Goal: Information Seeking & Learning: Learn about a topic

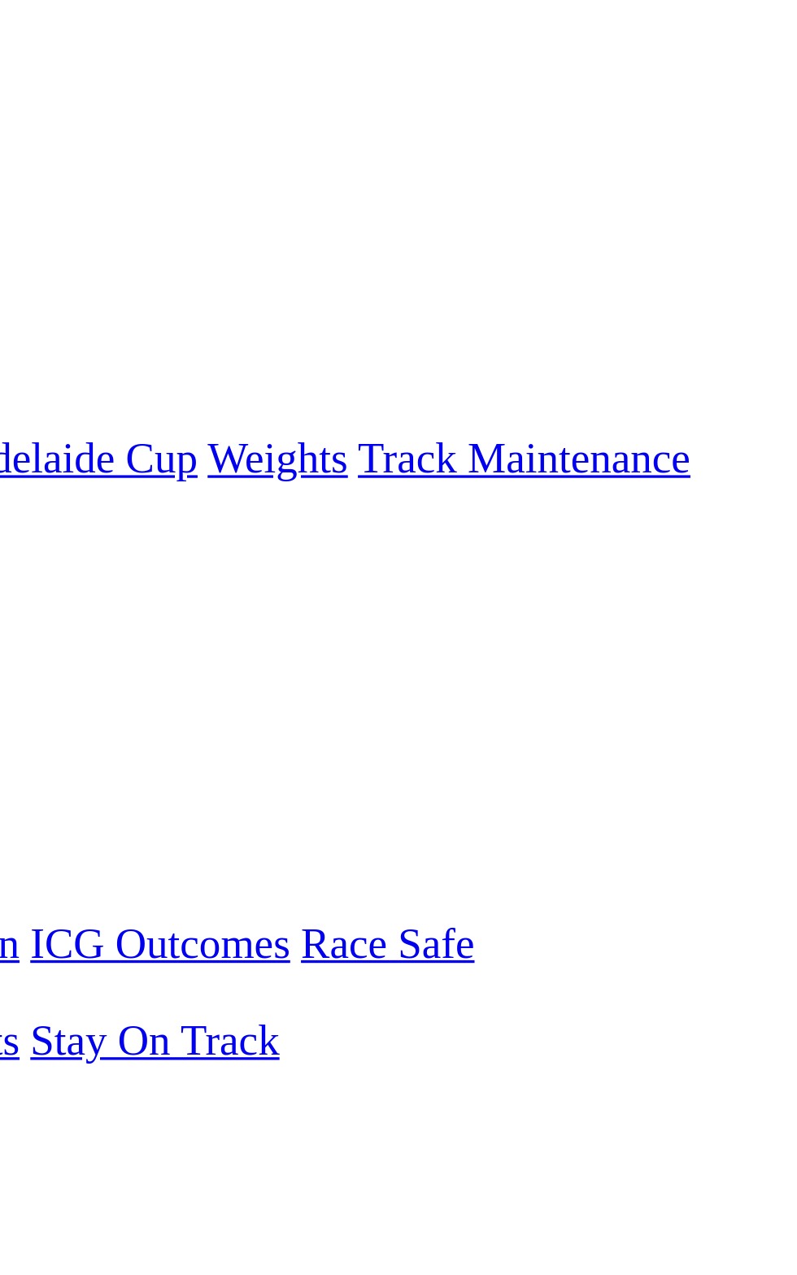
click at [36, 607] on link "F" at bounding box center [31, 614] width 7 height 14
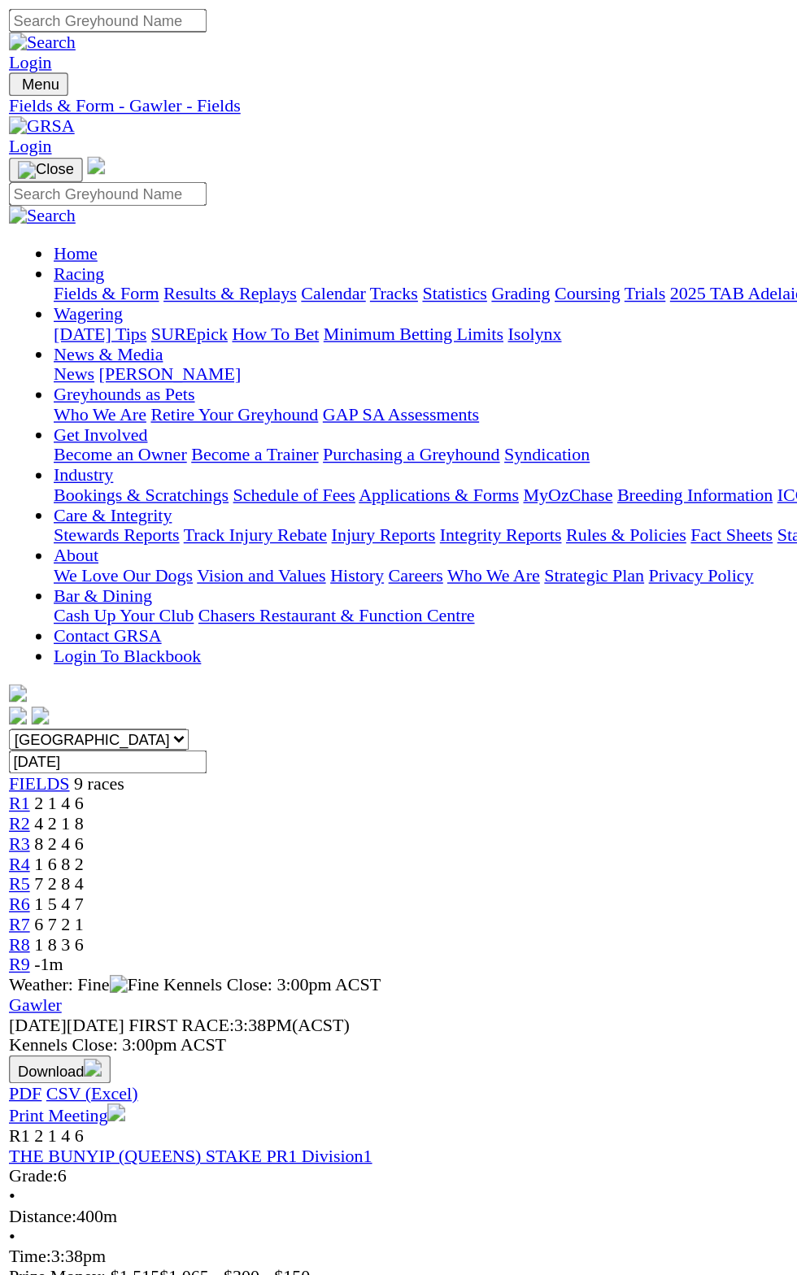
click at [22, 577] on span "R1" at bounding box center [14, 584] width 15 height 14
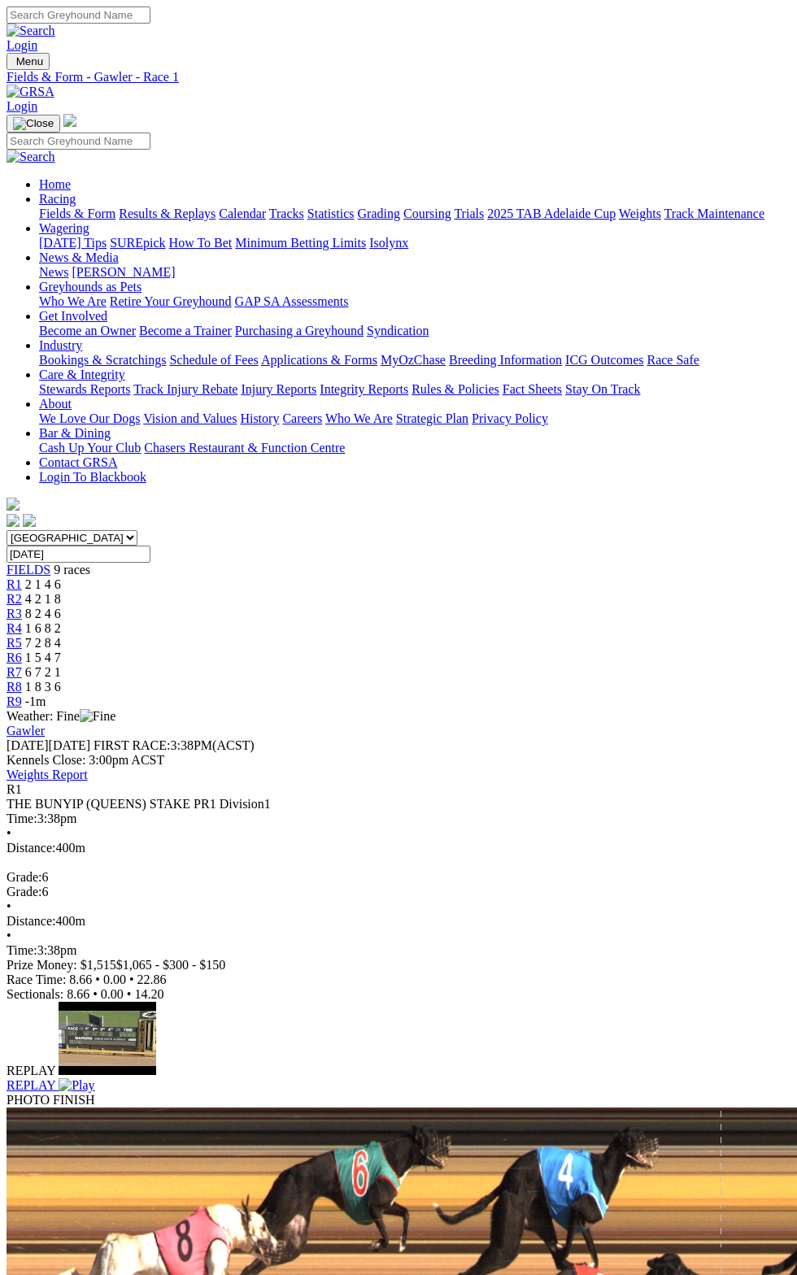
click at [22, 577] on span "R1" at bounding box center [14, 584] width 15 height 14
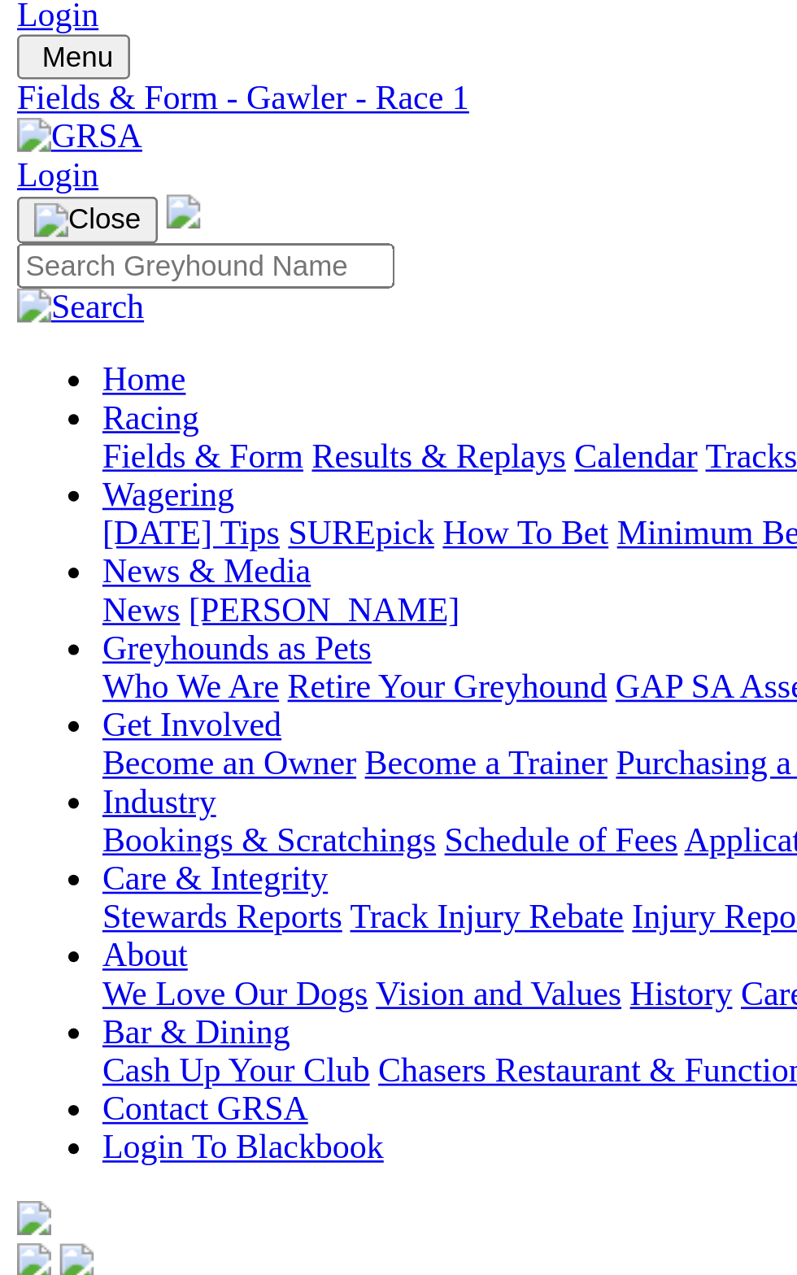
scroll to position [9, 0]
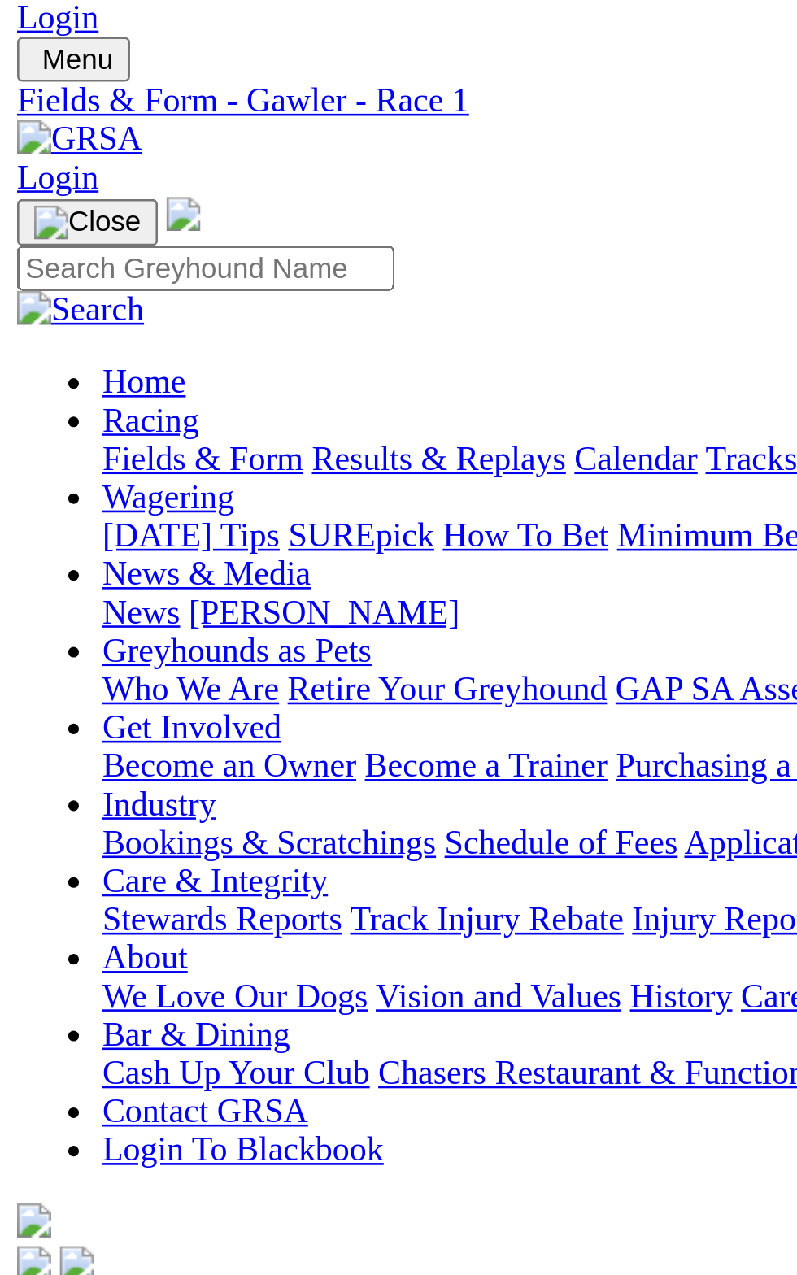
click at [22, 583] on span "R2" at bounding box center [14, 590] width 15 height 14
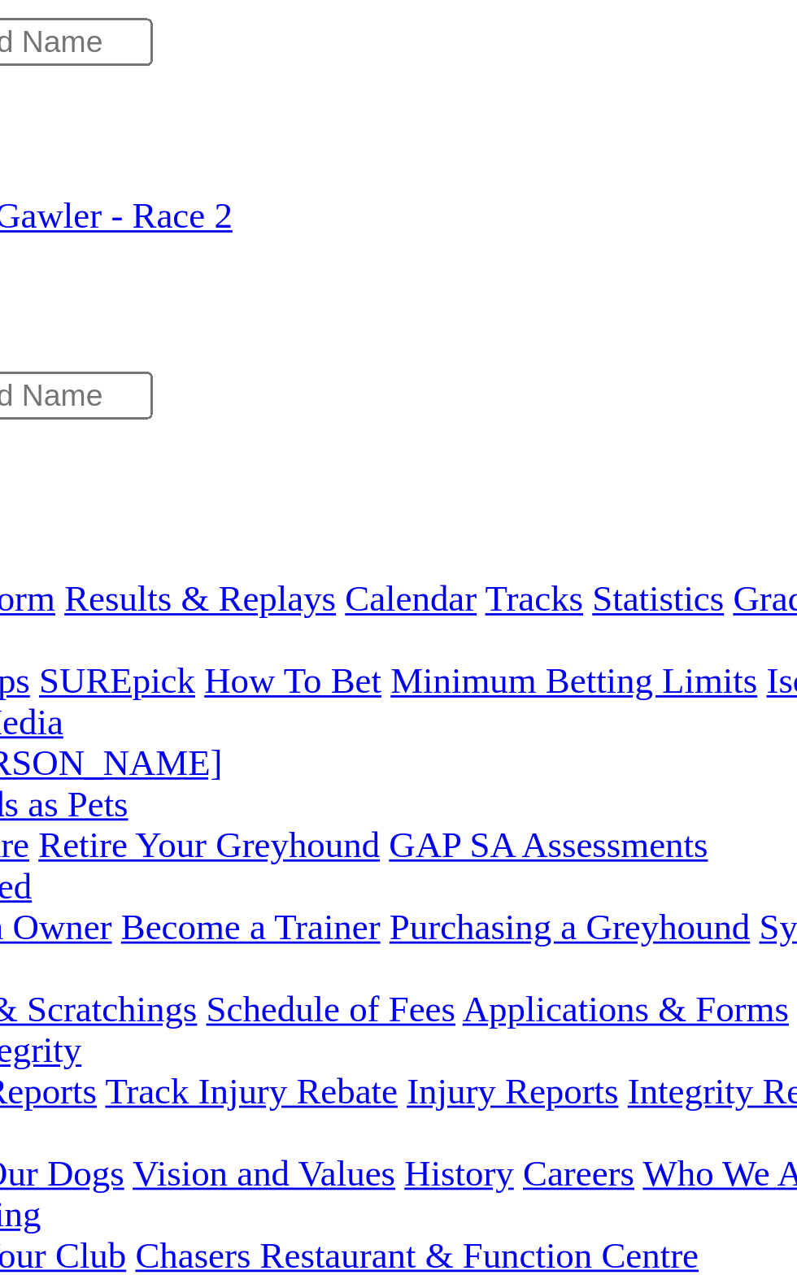
click at [22, 607] on span "R3" at bounding box center [14, 614] width 15 height 14
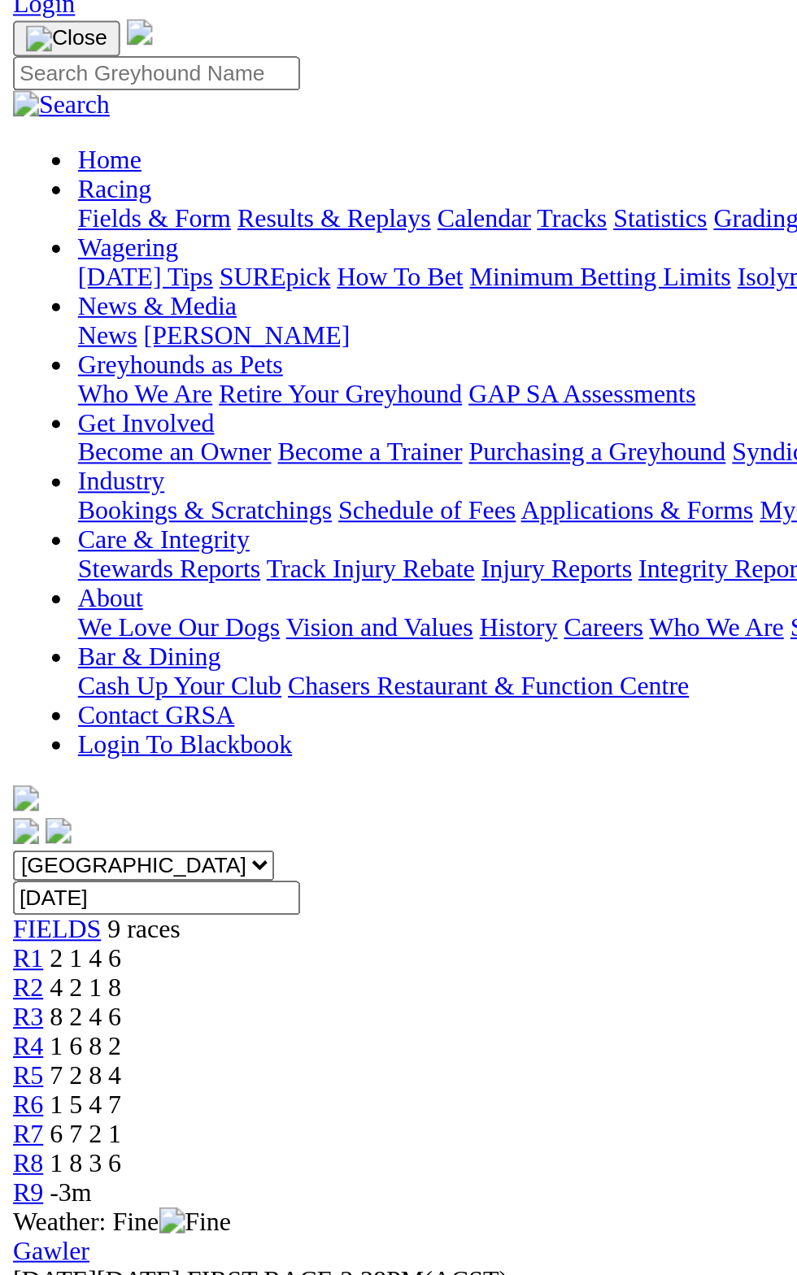
click at [22, 621] on link "R4" at bounding box center [14, 628] width 15 height 14
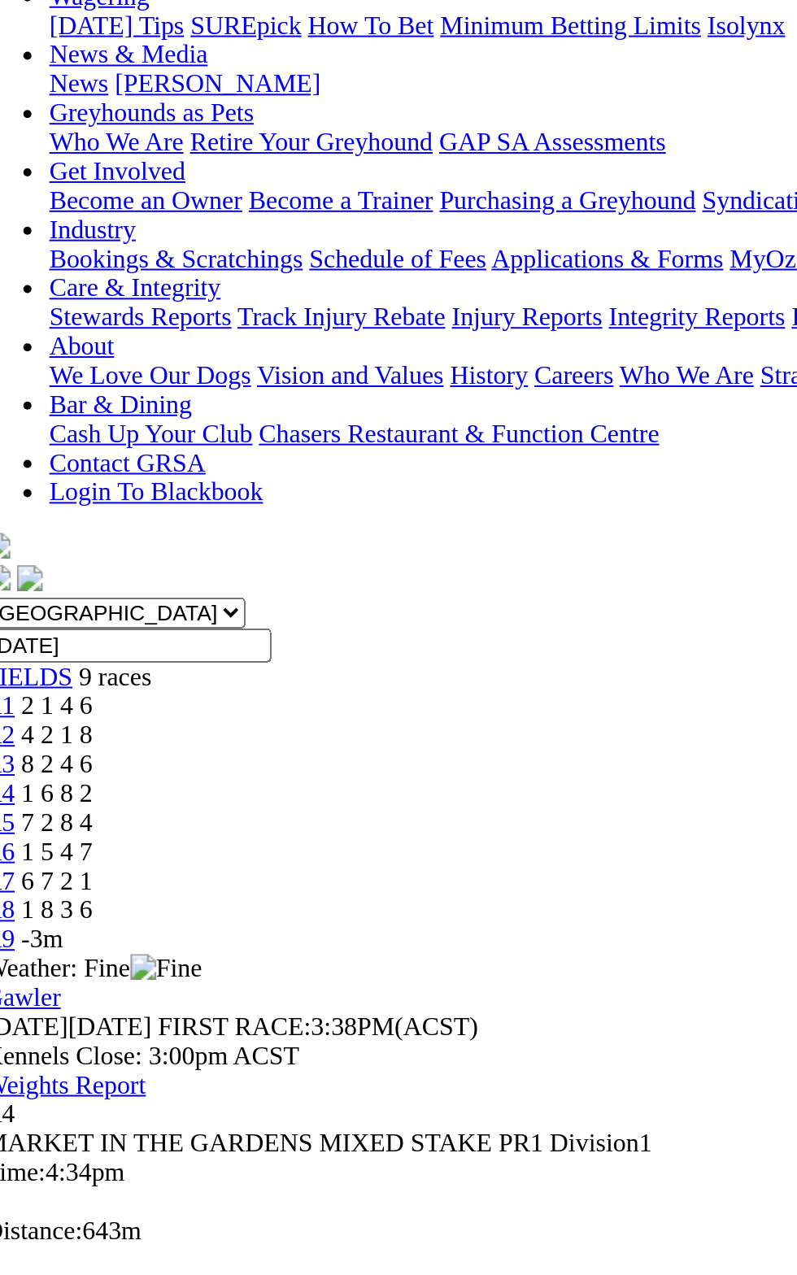
scroll to position [11, 0]
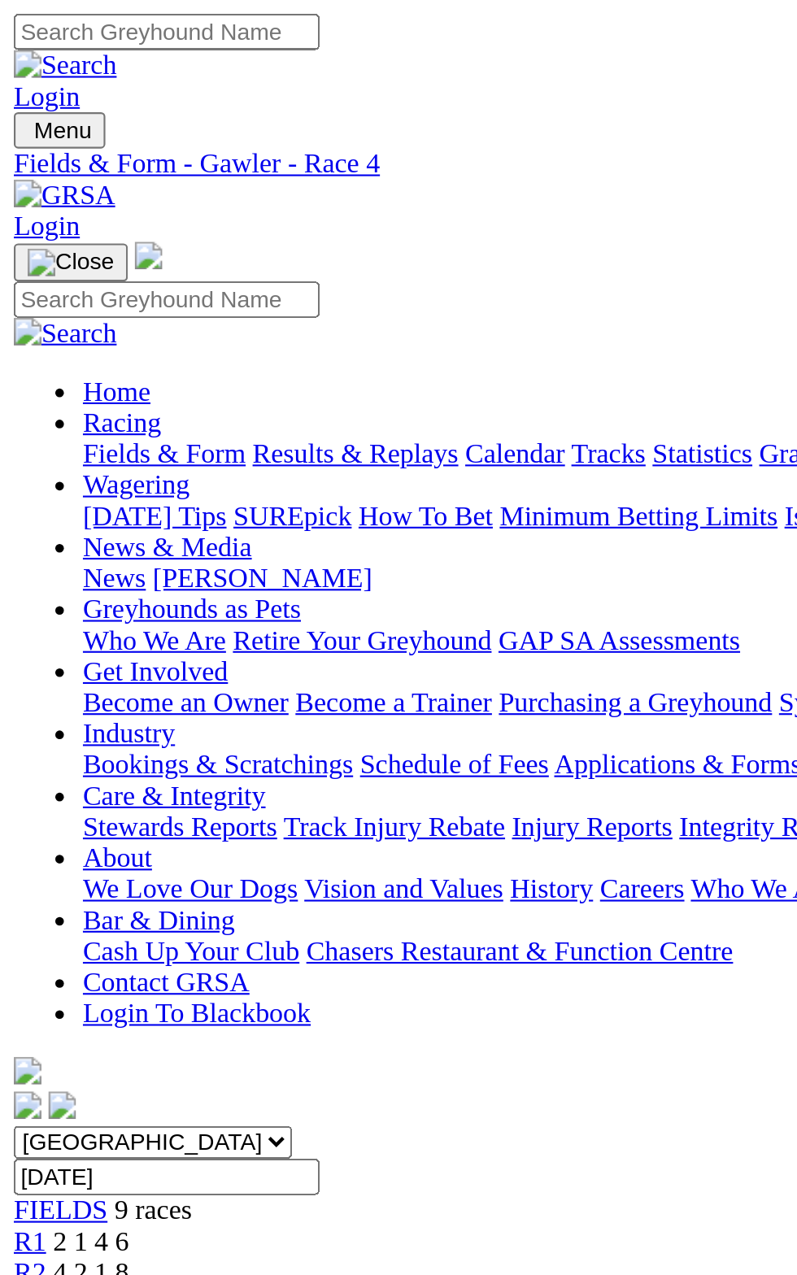
click at [22, 607] on link "R3" at bounding box center [14, 614] width 15 height 14
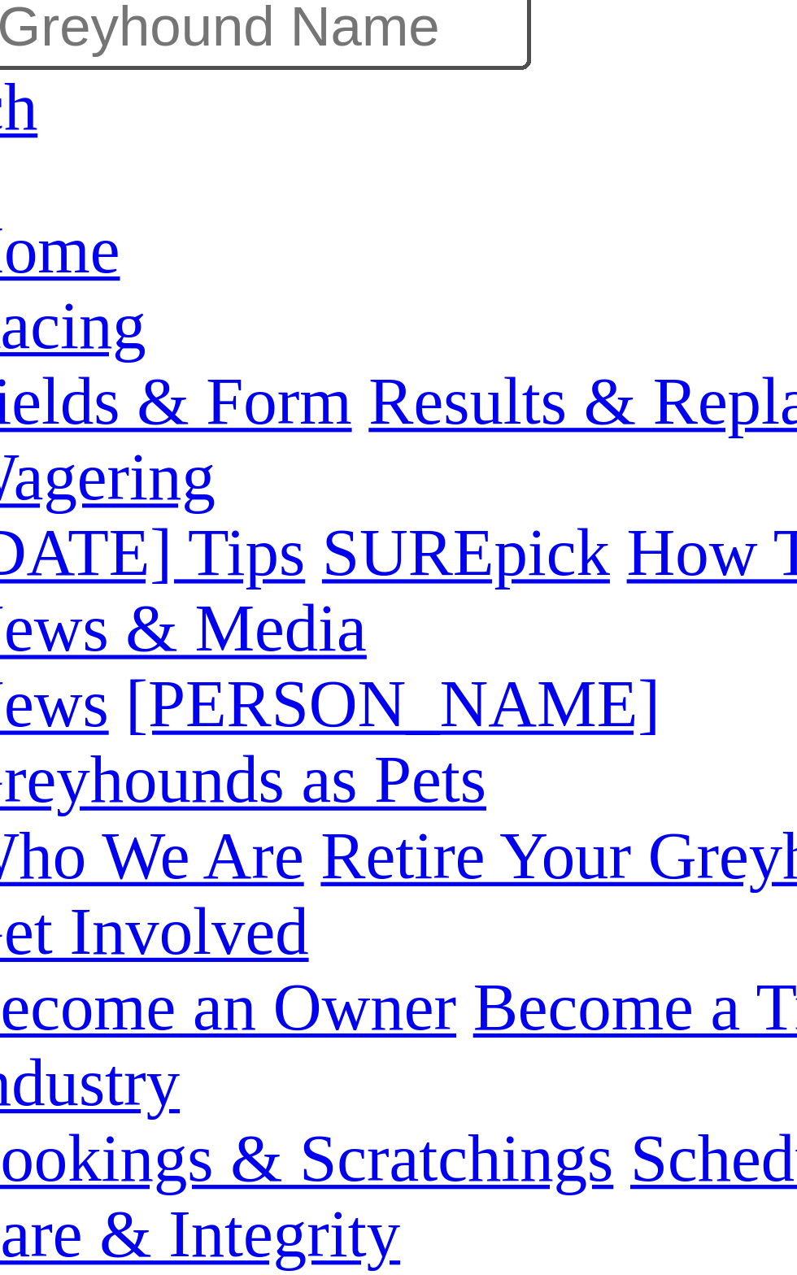
scroll to position [86, 0]
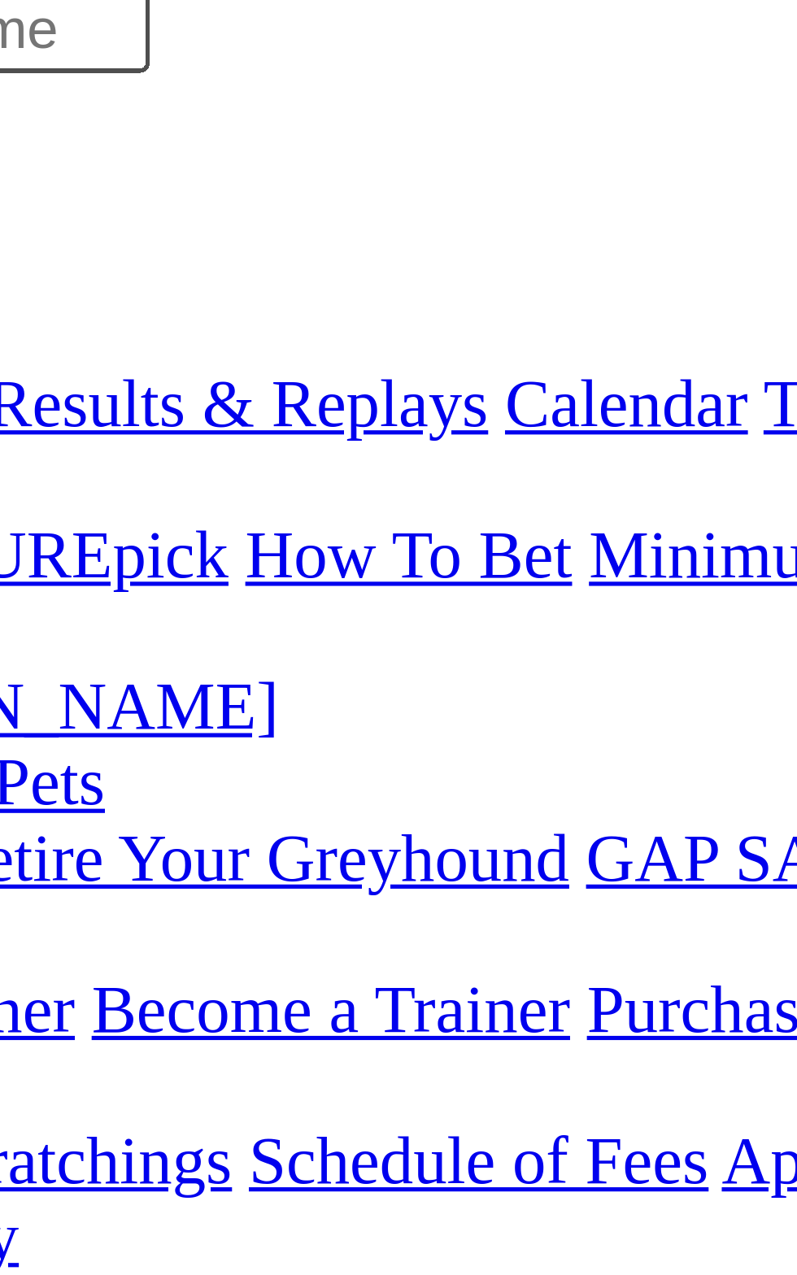
click at [61, 521] on span "8 2 4 6" at bounding box center [43, 528] width 36 height 14
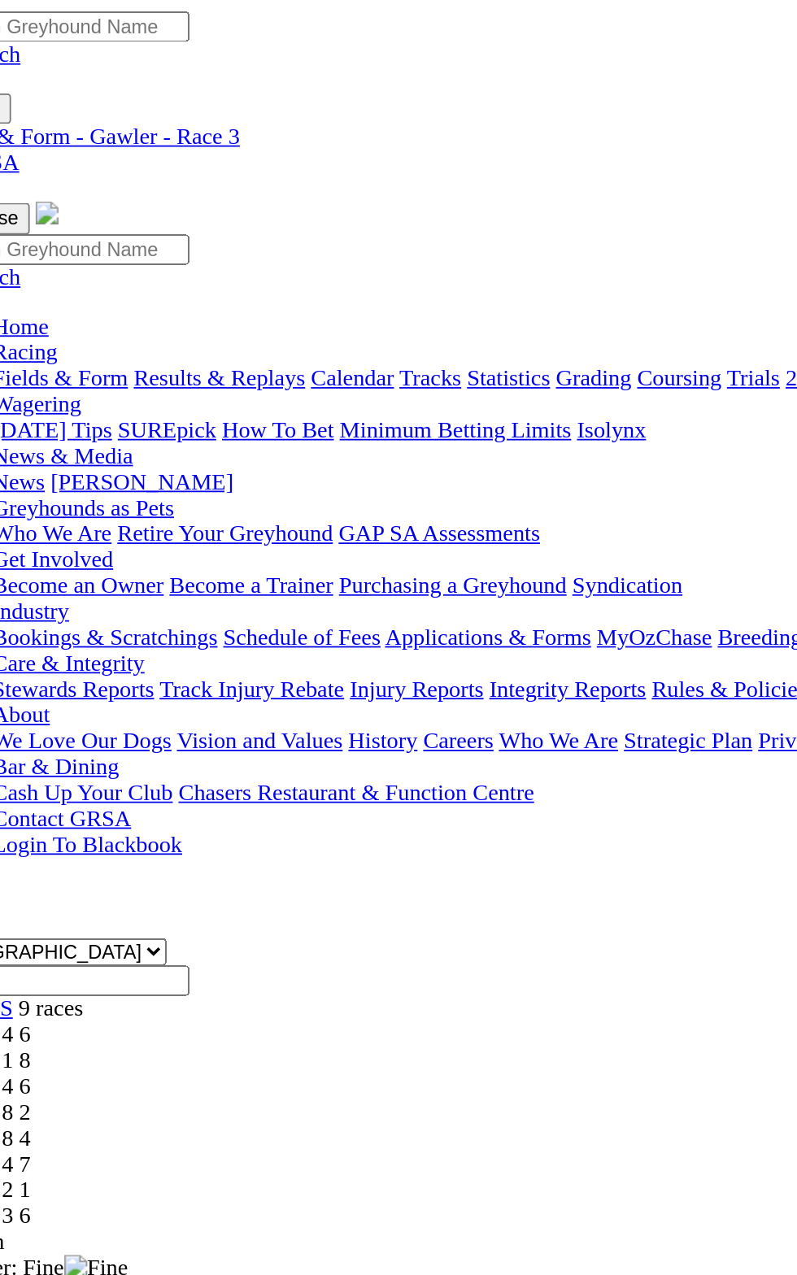
click at [286, 621] on div "R4 1 6 8 2" at bounding box center [399, 628] width 784 height 15
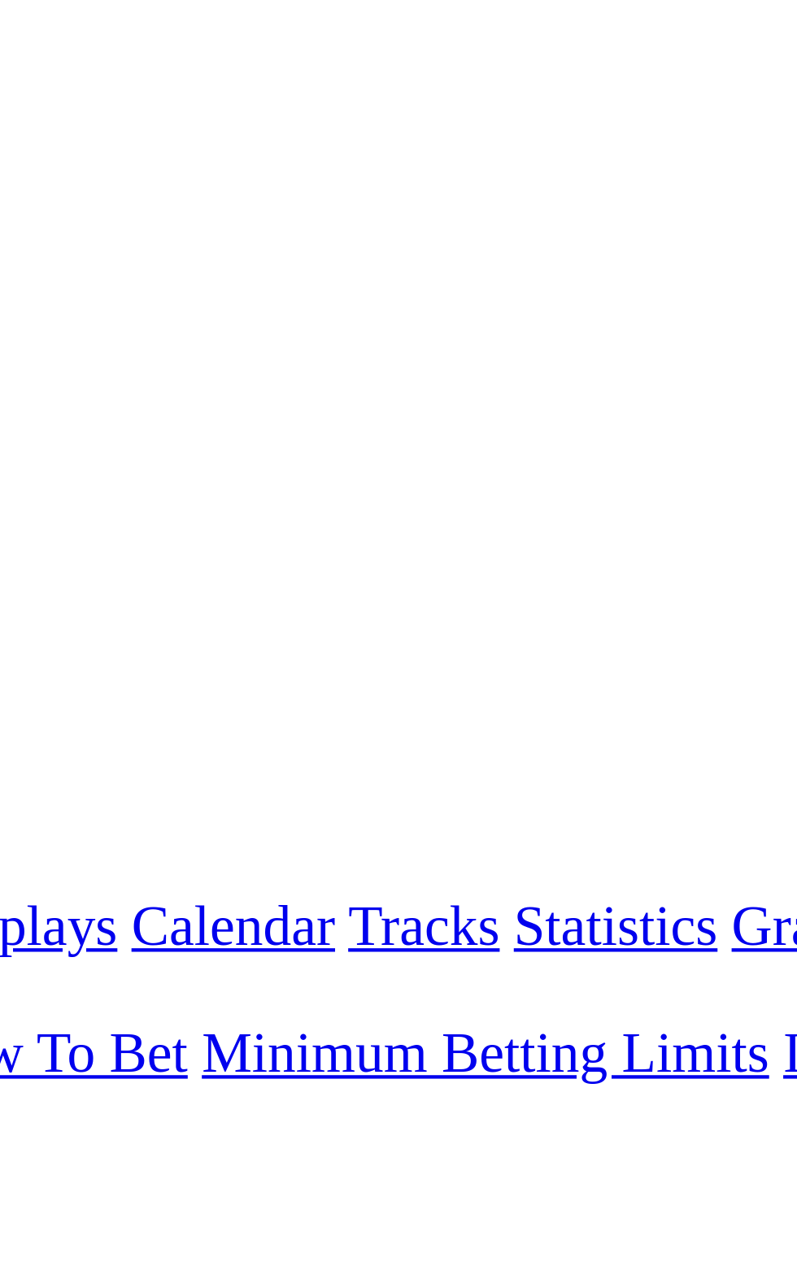
click at [61, 636] on span "7 2 8 4" at bounding box center [43, 643] width 36 height 14
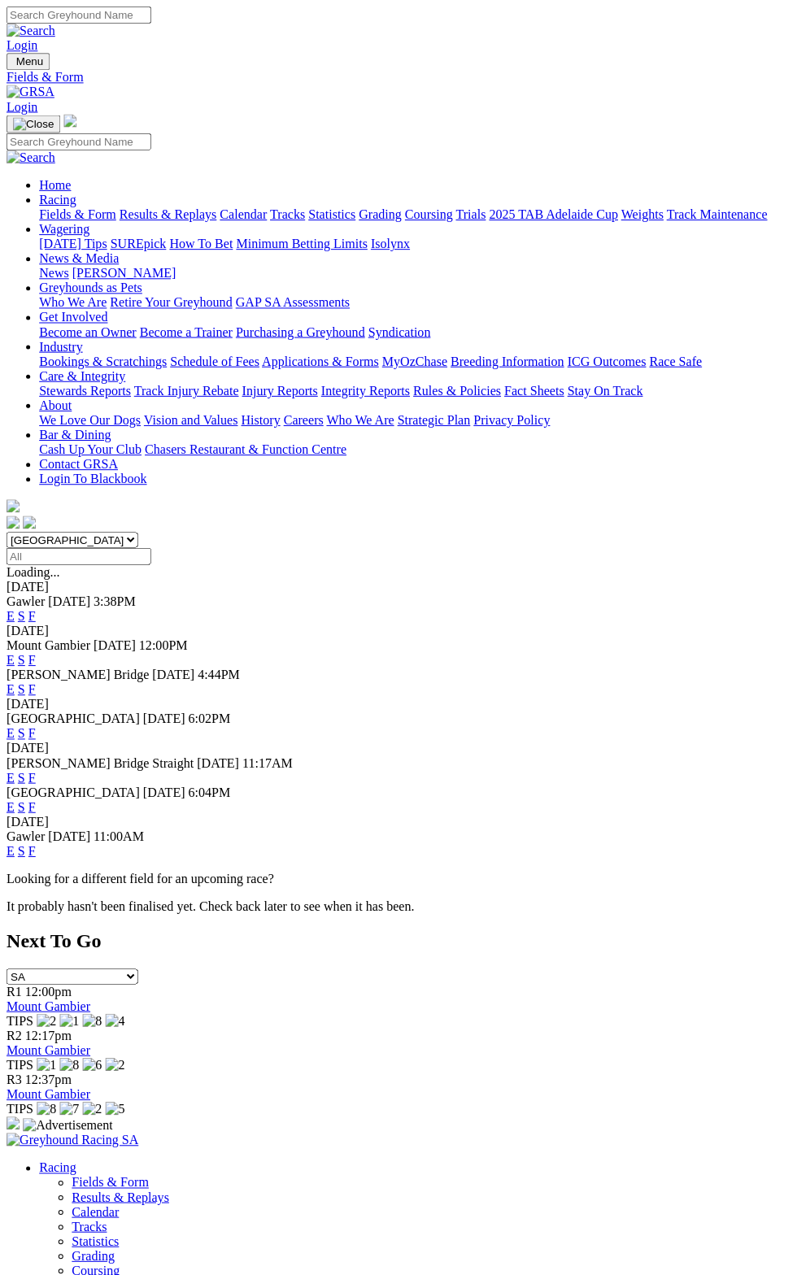
click at [36, 607] on link "F" at bounding box center [31, 614] width 7 height 14
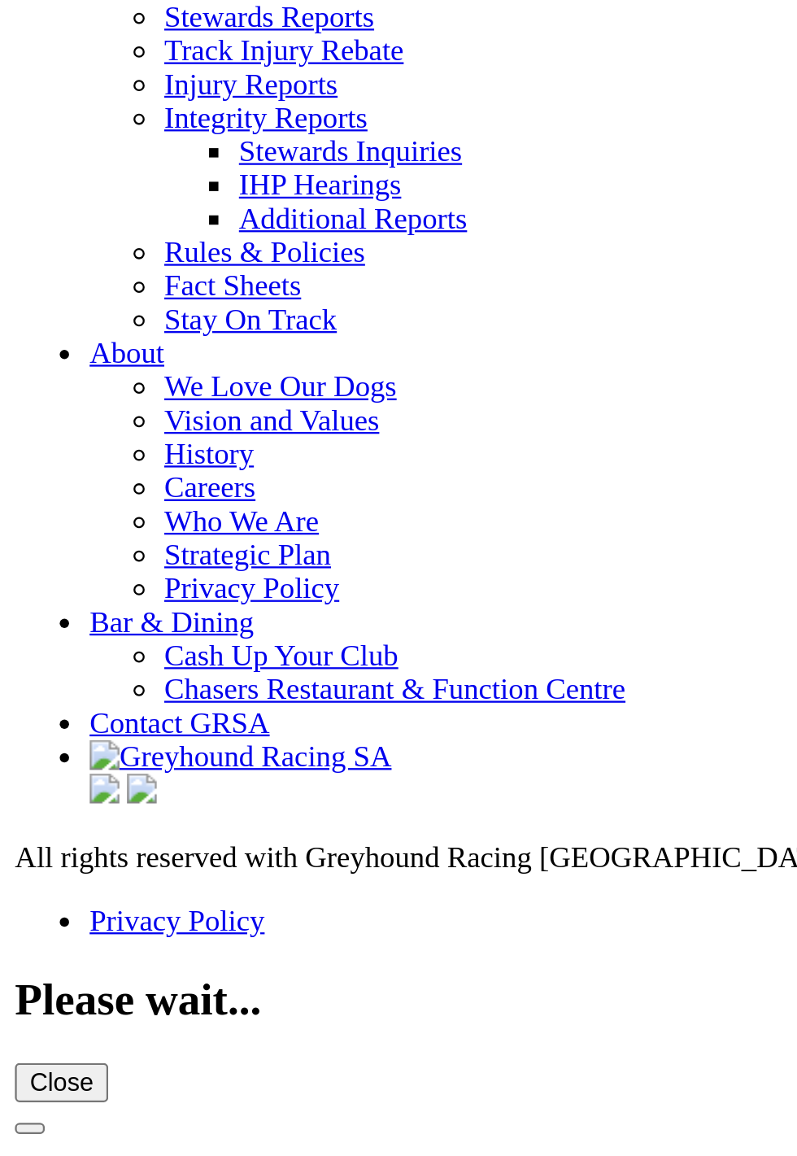
scroll to position [5728, 0]
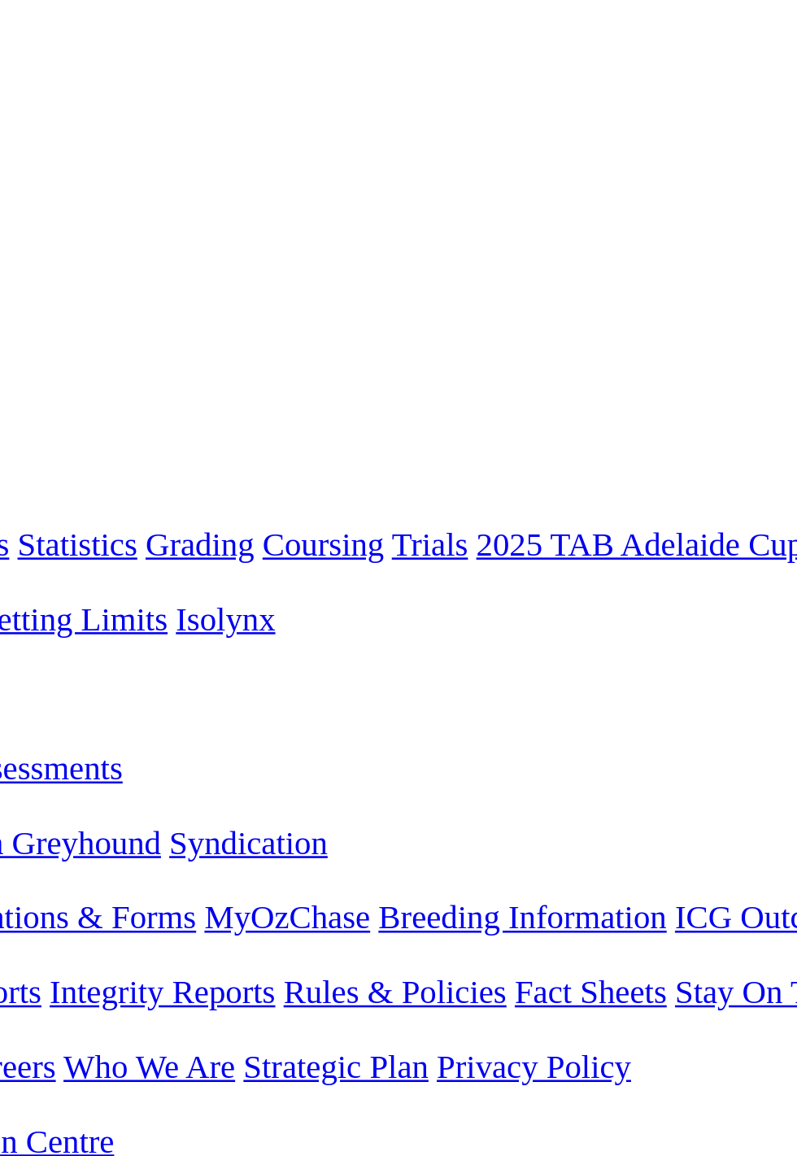
click at [59, 841] on img at bounding box center [52, 847] width 13 height 13
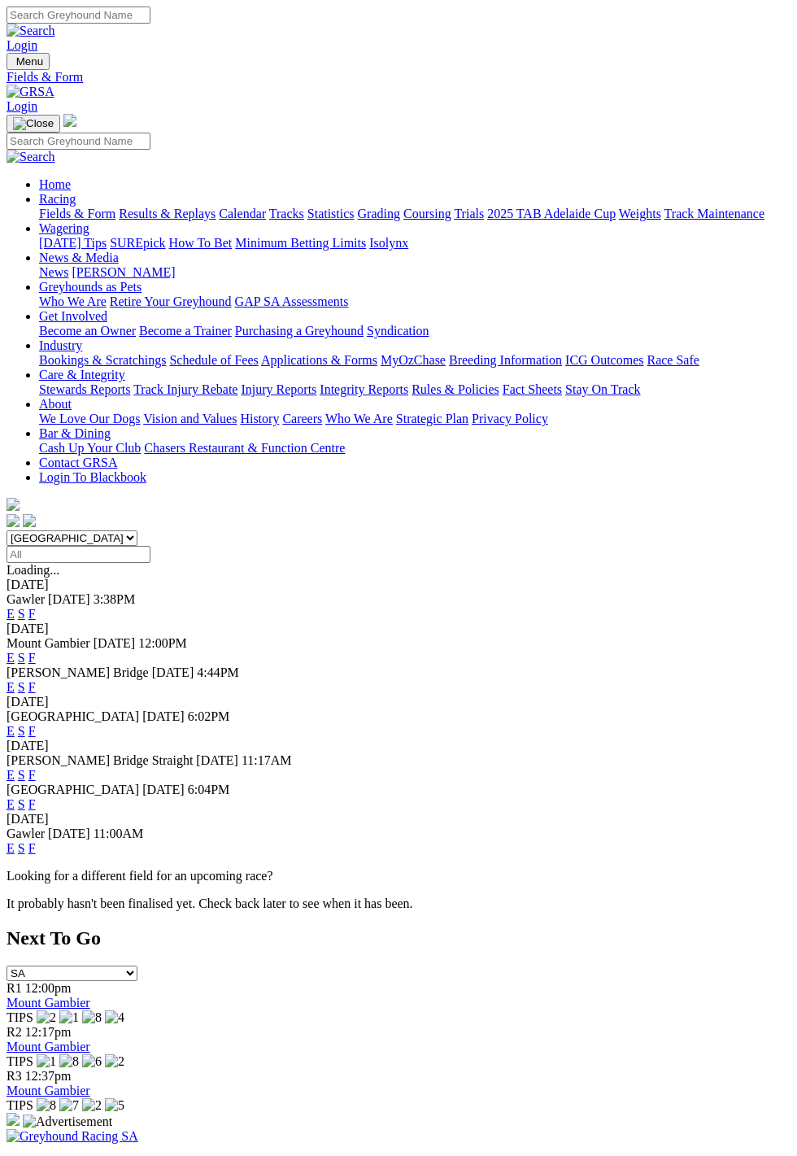
click at [36, 607] on link "F" at bounding box center [31, 614] width 7 height 14
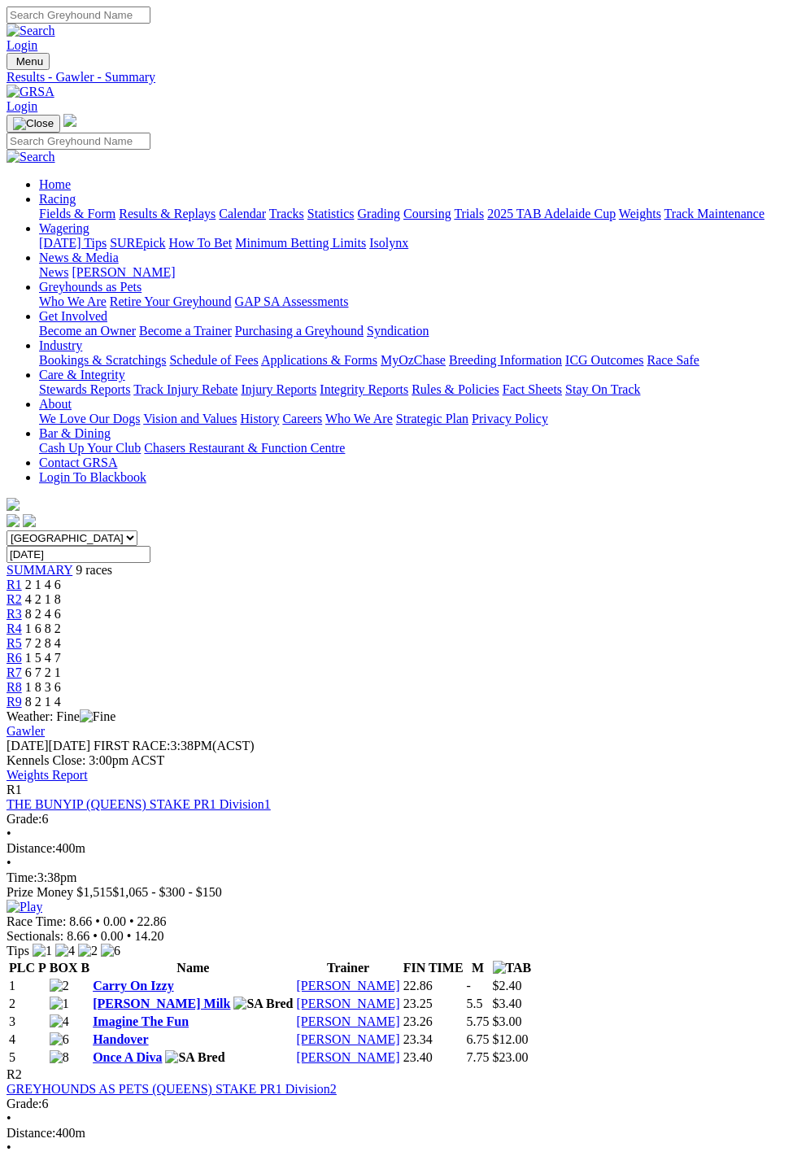
click at [366, 1067] on div "R2 GREYHOUNDS AS PETS (QUEENS) STAKE PR1 Division2 Grade: 6 • Distance: 400m • …" at bounding box center [399, 1133] width 784 height 132
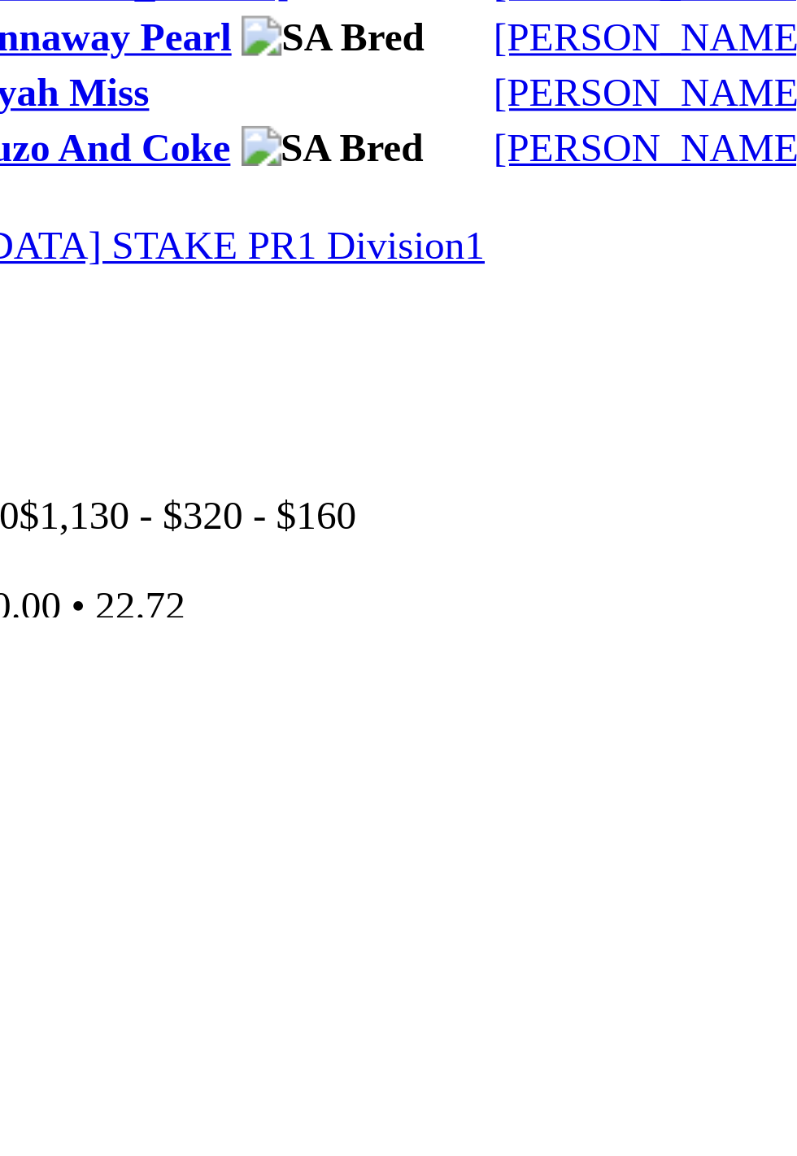
scroll to position [340, 0]
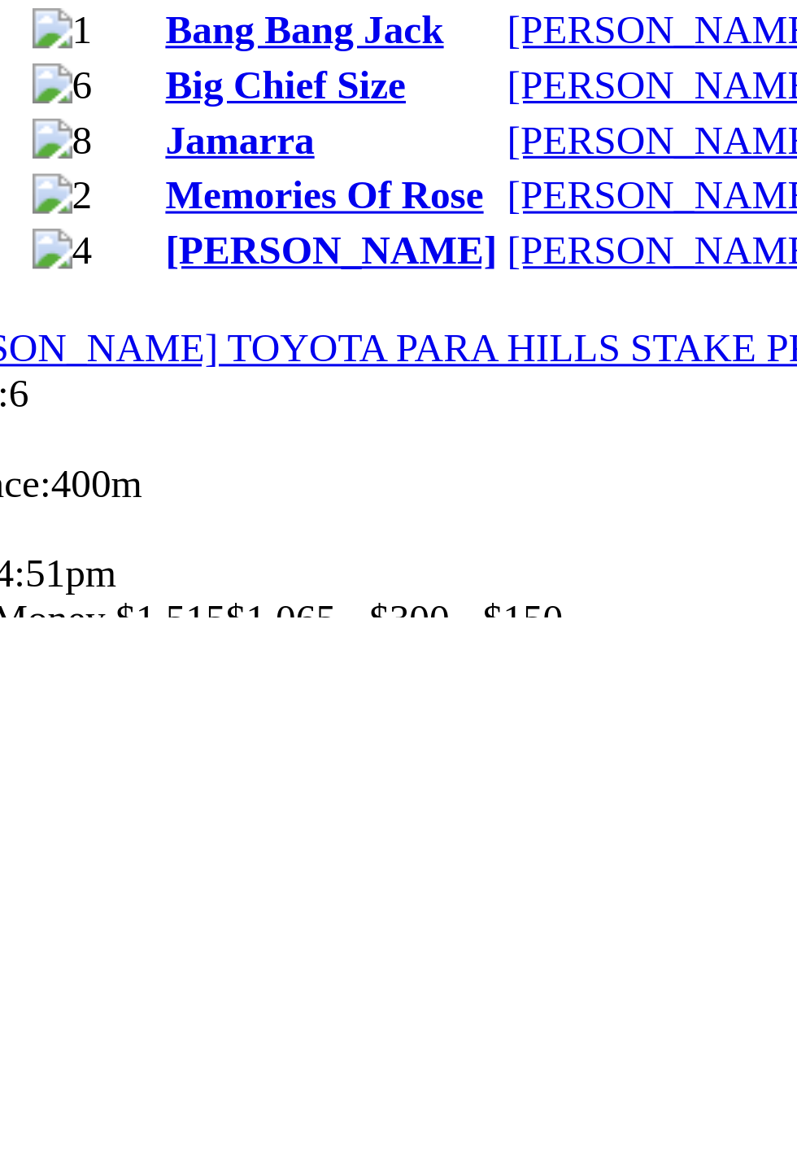
scroll to position [876, 0]
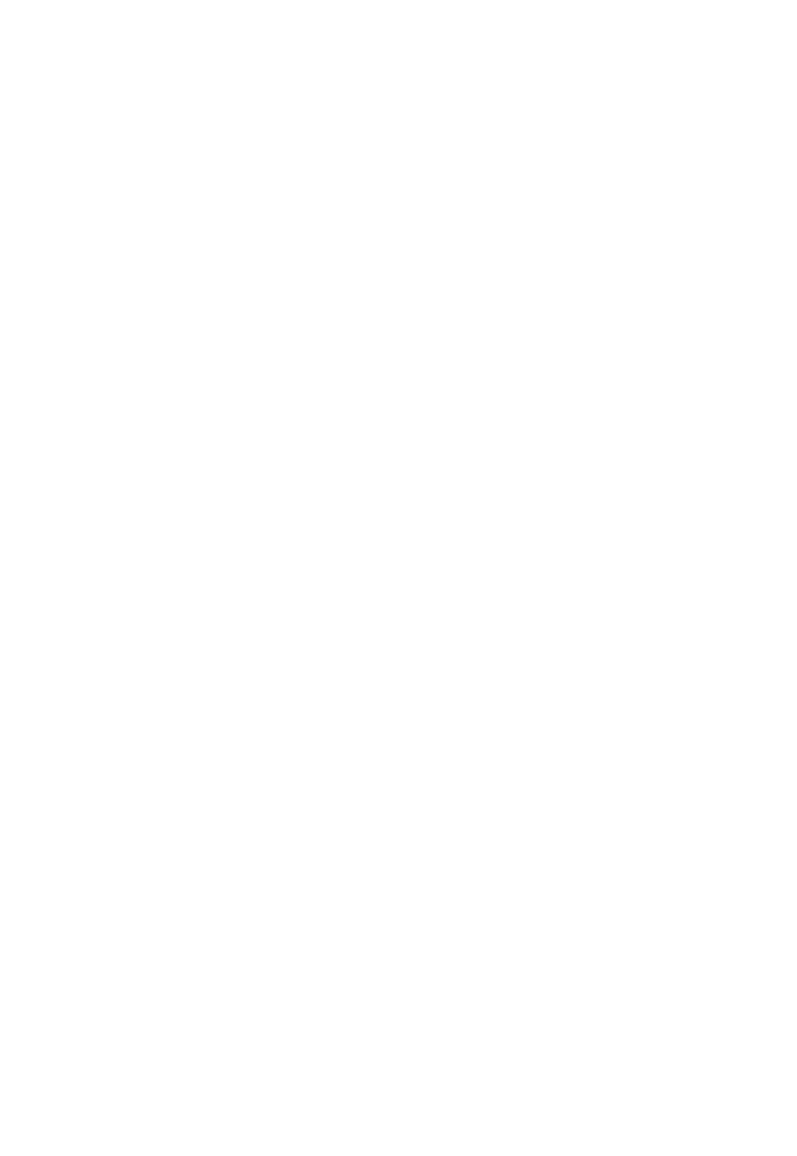
scroll to position [1179, 0]
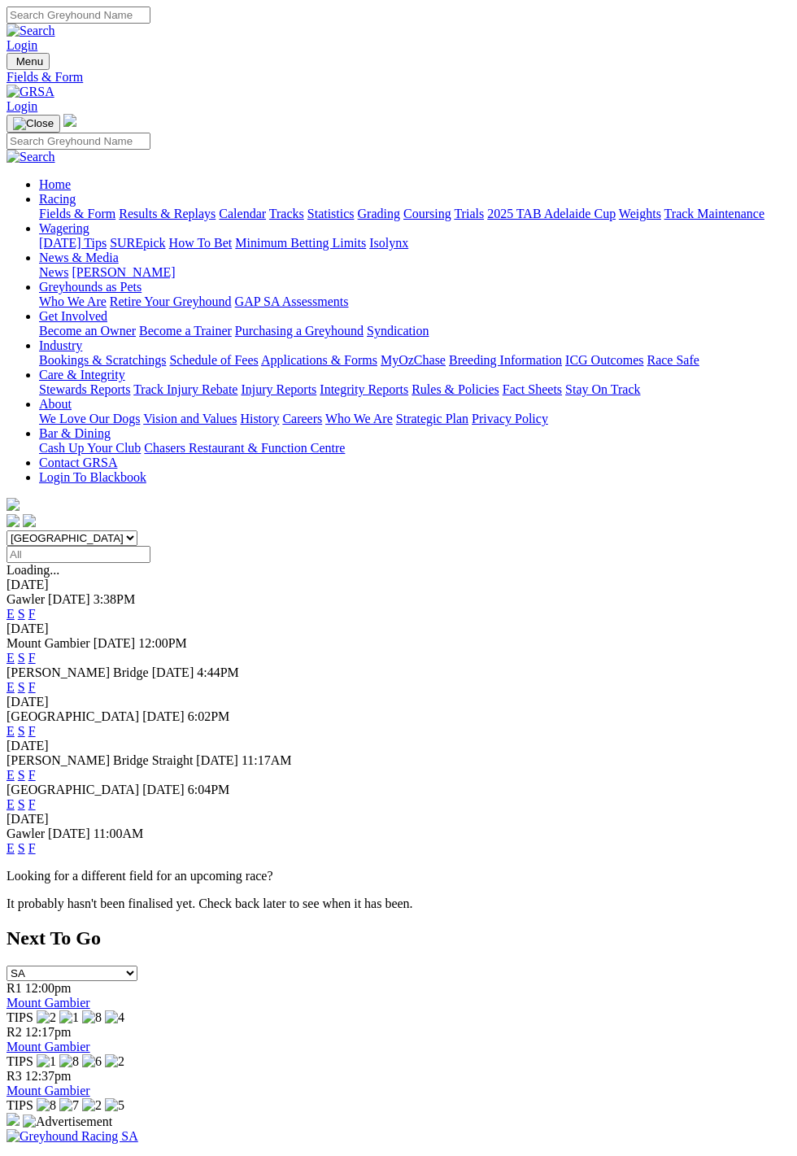
click at [36, 607] on link "F" at bounding box center [31, 614] width 7 height 14
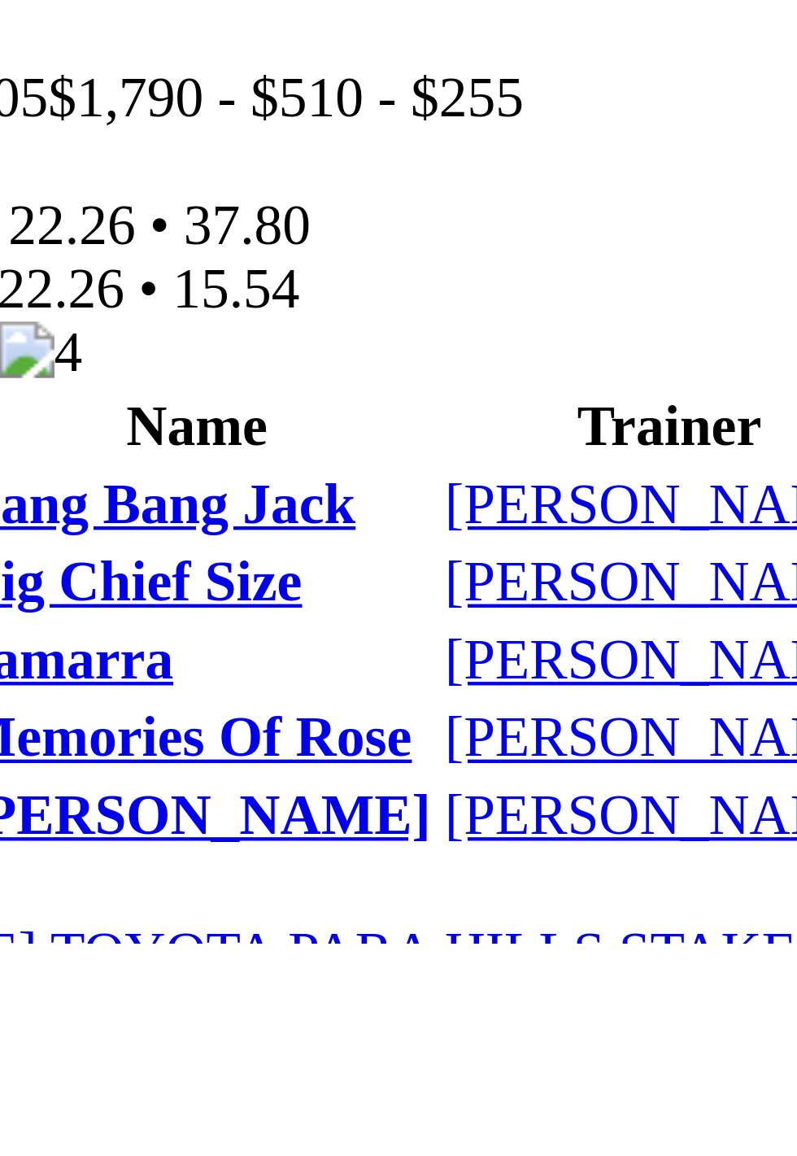
scroll to position [785, 0]
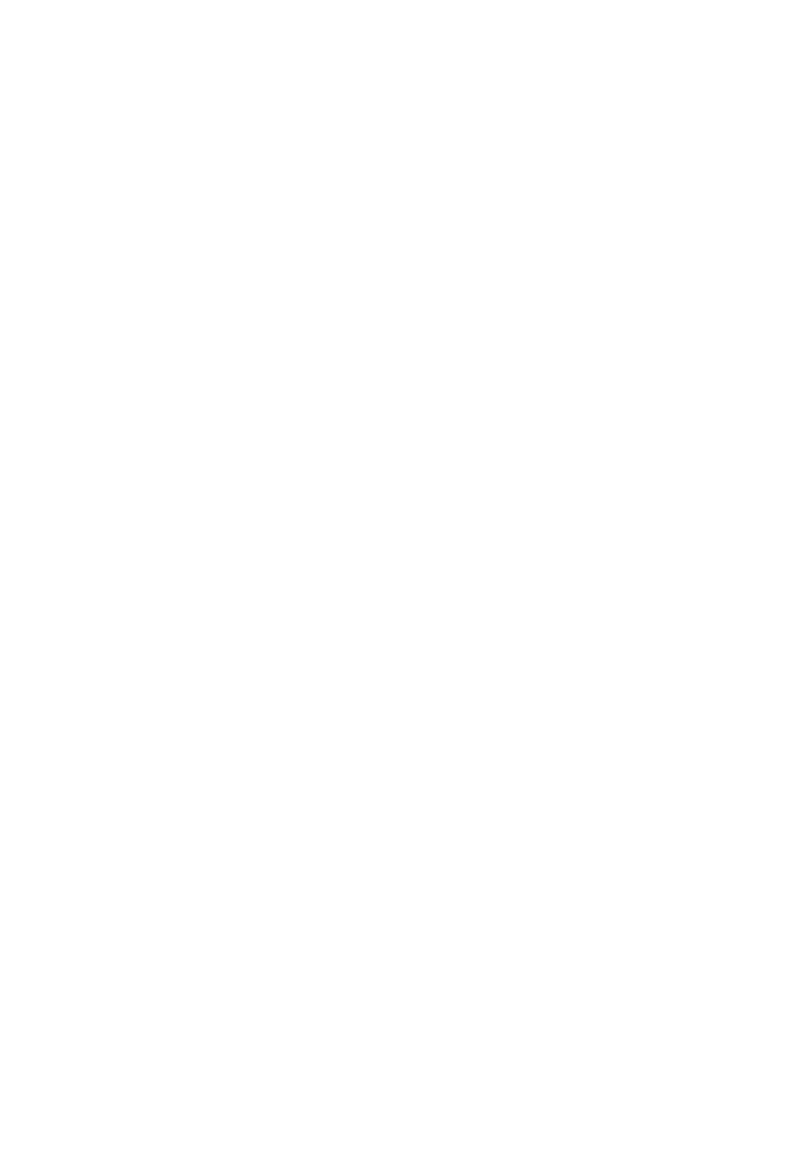
scroll to position [1160, 0]
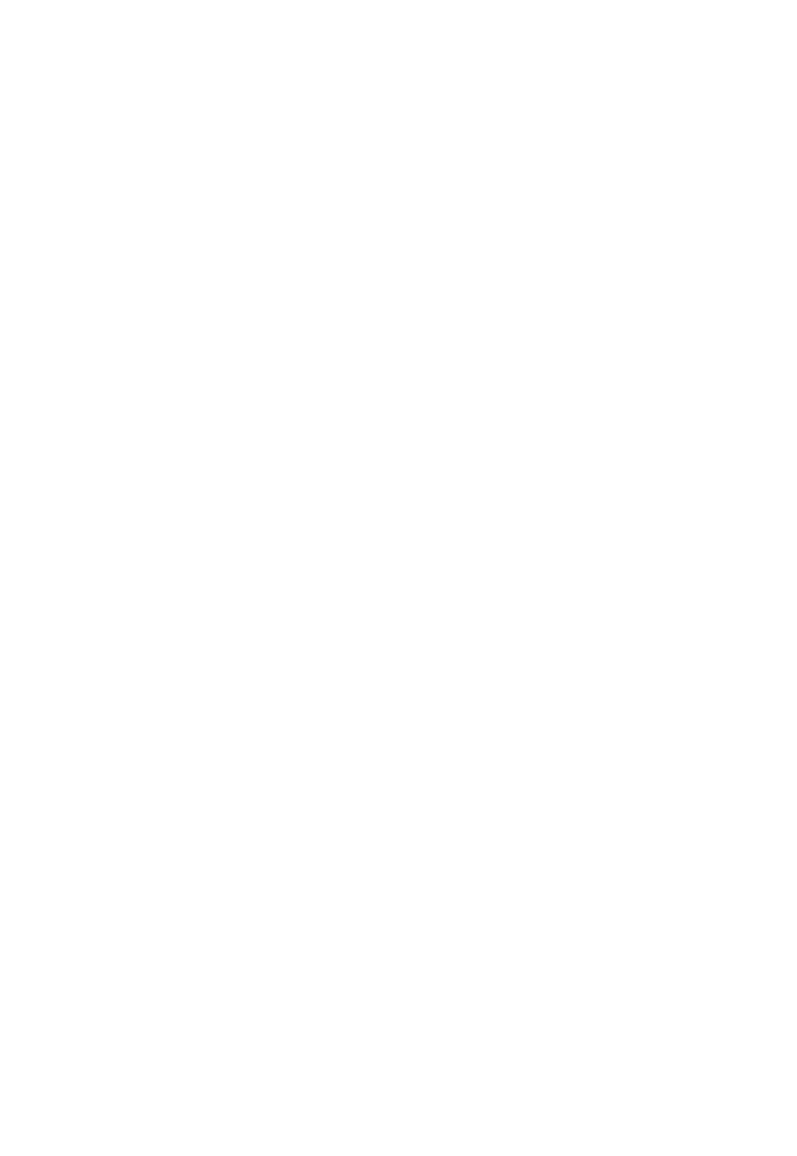
scroll to position [1549, 0]
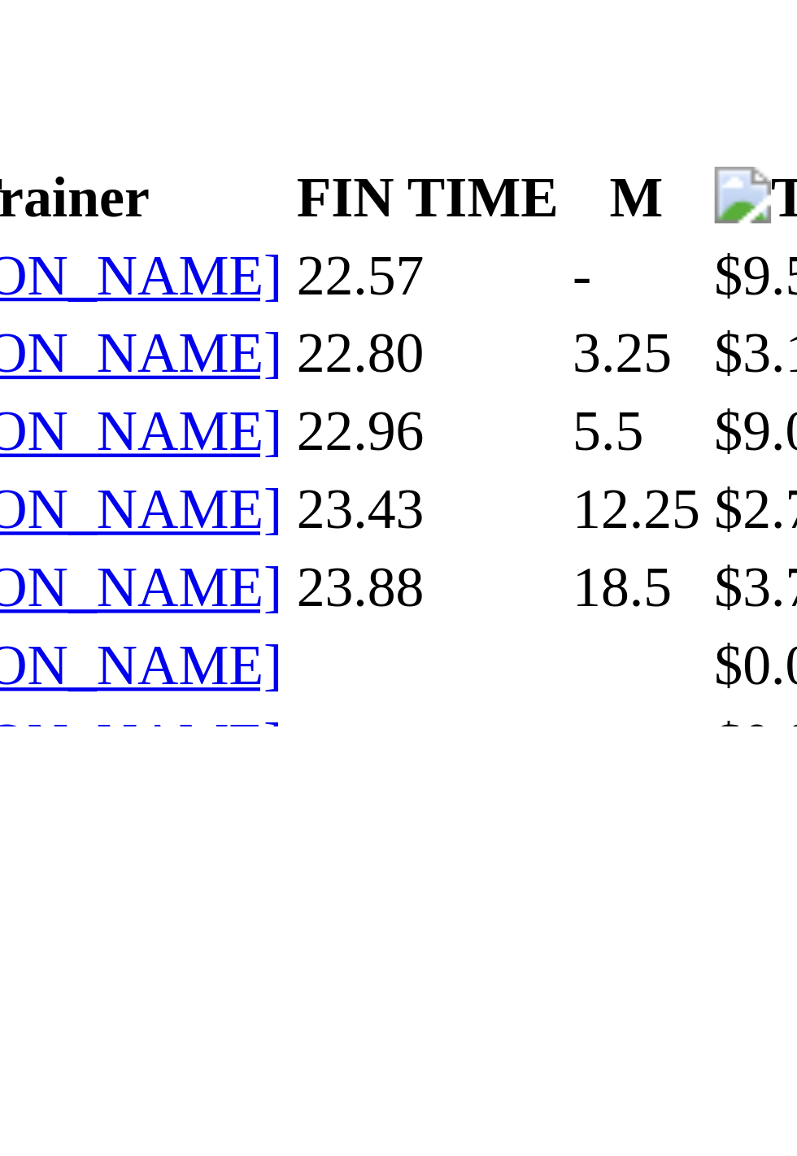
scroll to position [1791, 0]
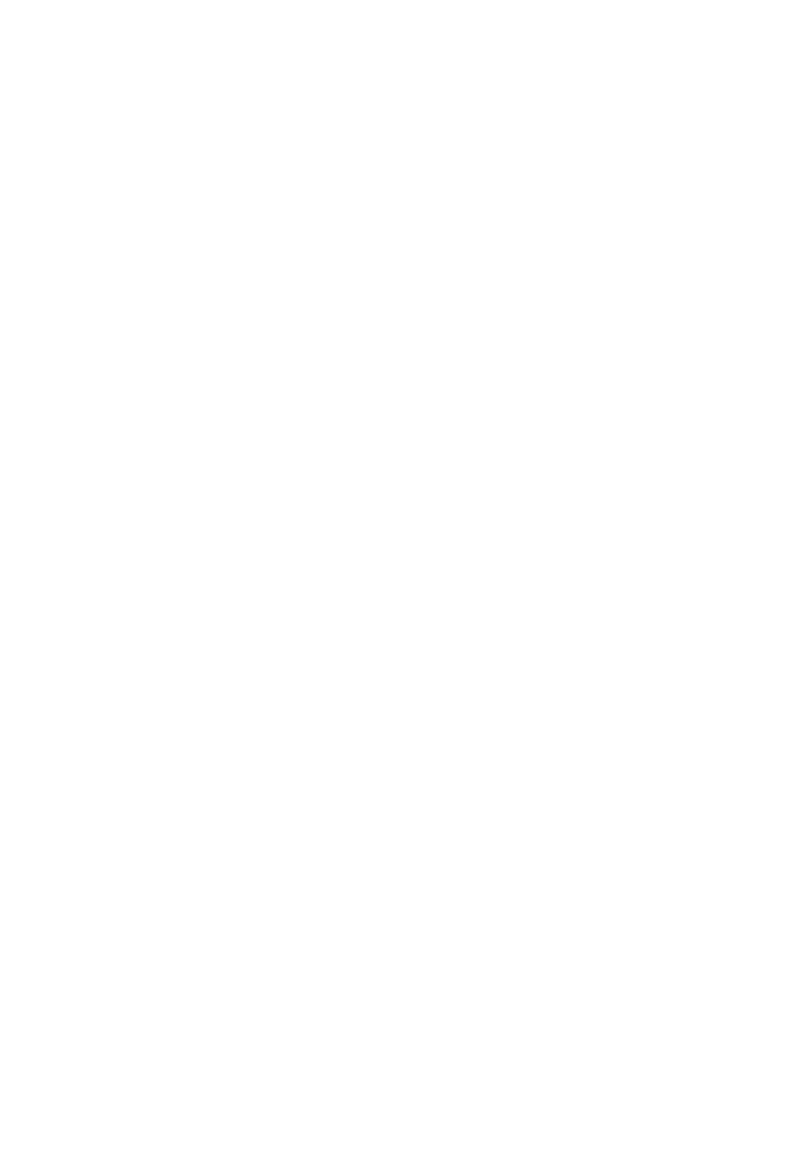
scroll to position [1296, 0]
click at [440, 571] on td "$10.00" at bounding box center [419, 579] width 41 height 16
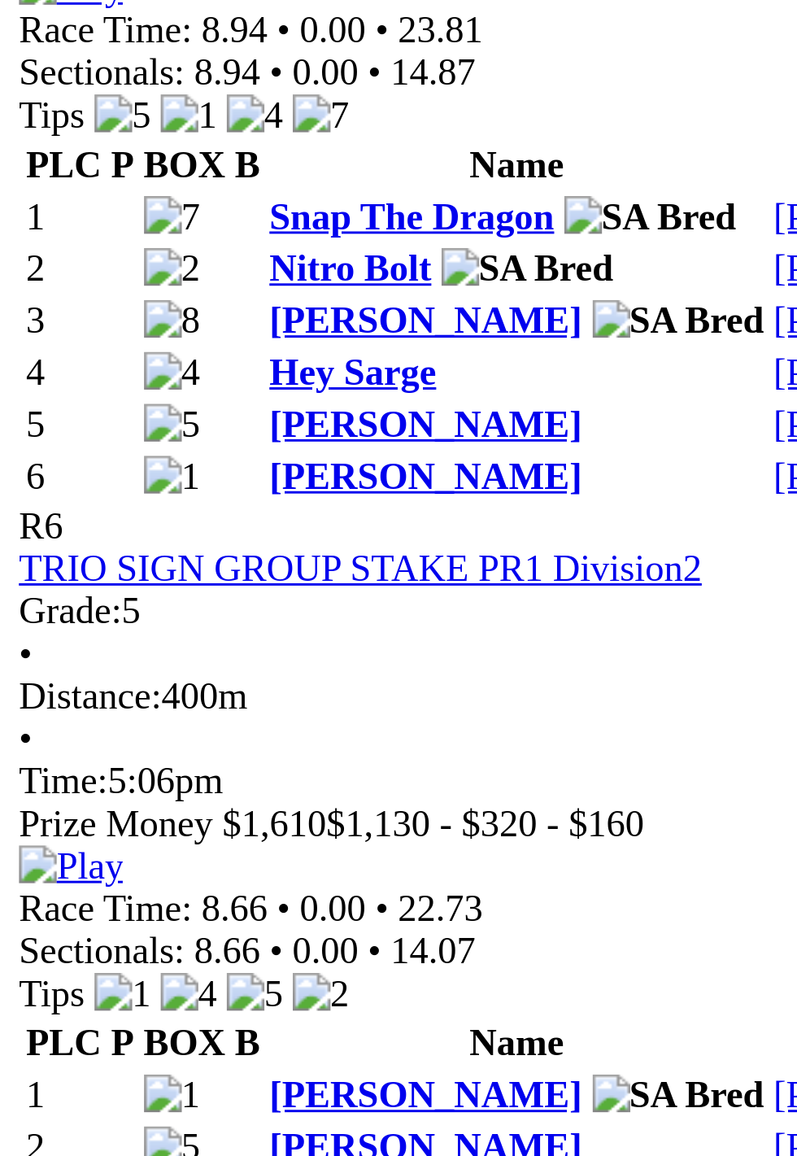
scroll to position [1296, 0]
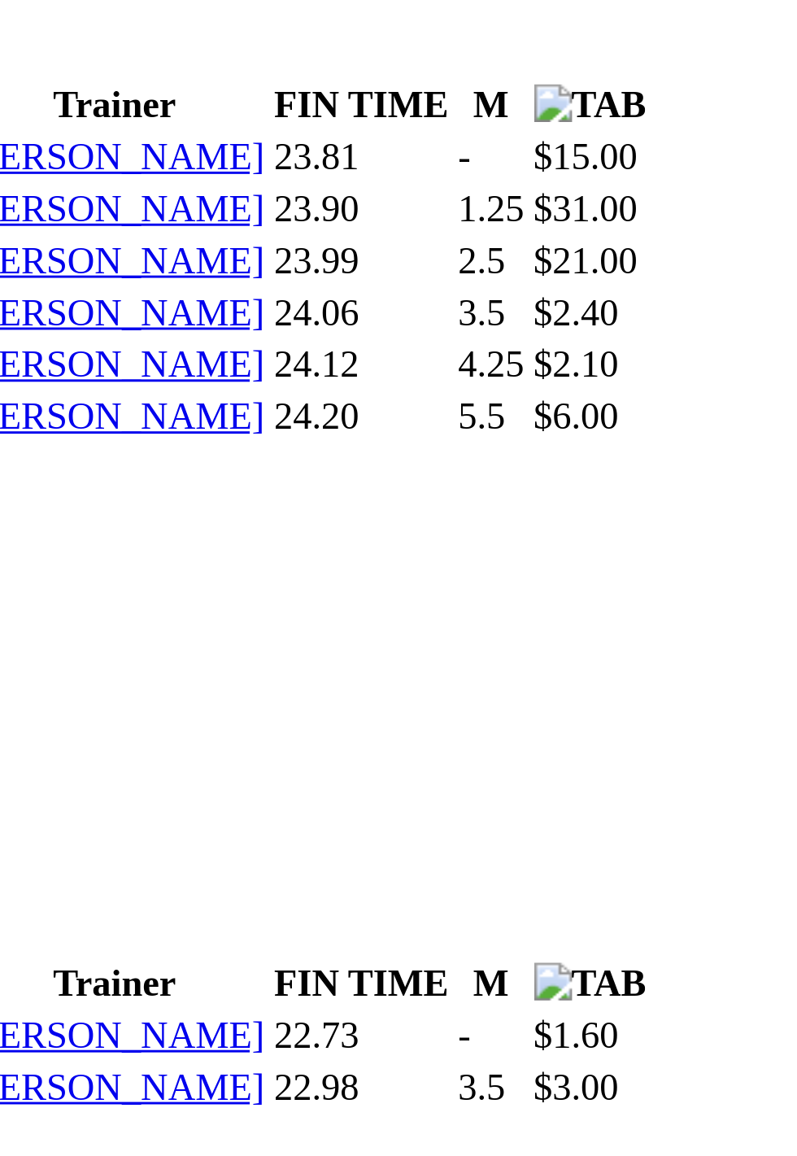
click at [175, 1155] on b "Starlet Edition" at bounding box center [134, 1166] width 82 height 14
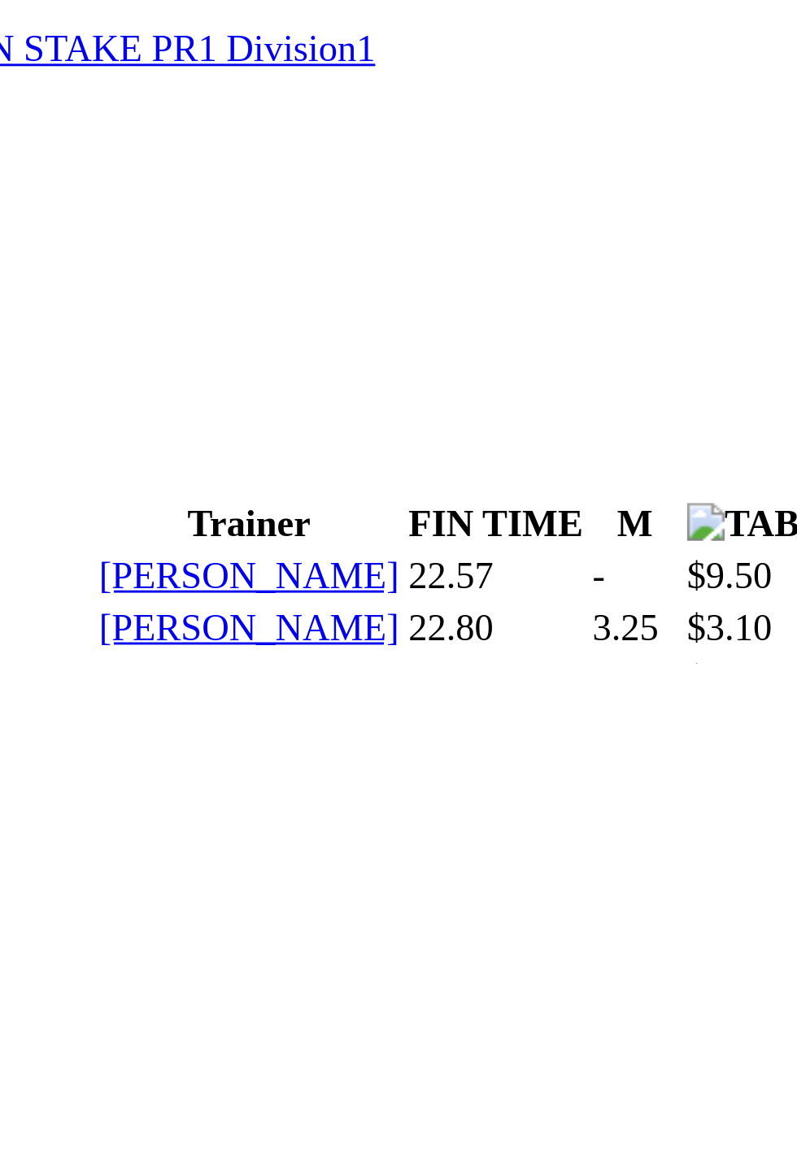
scroll to position [1604, 0]
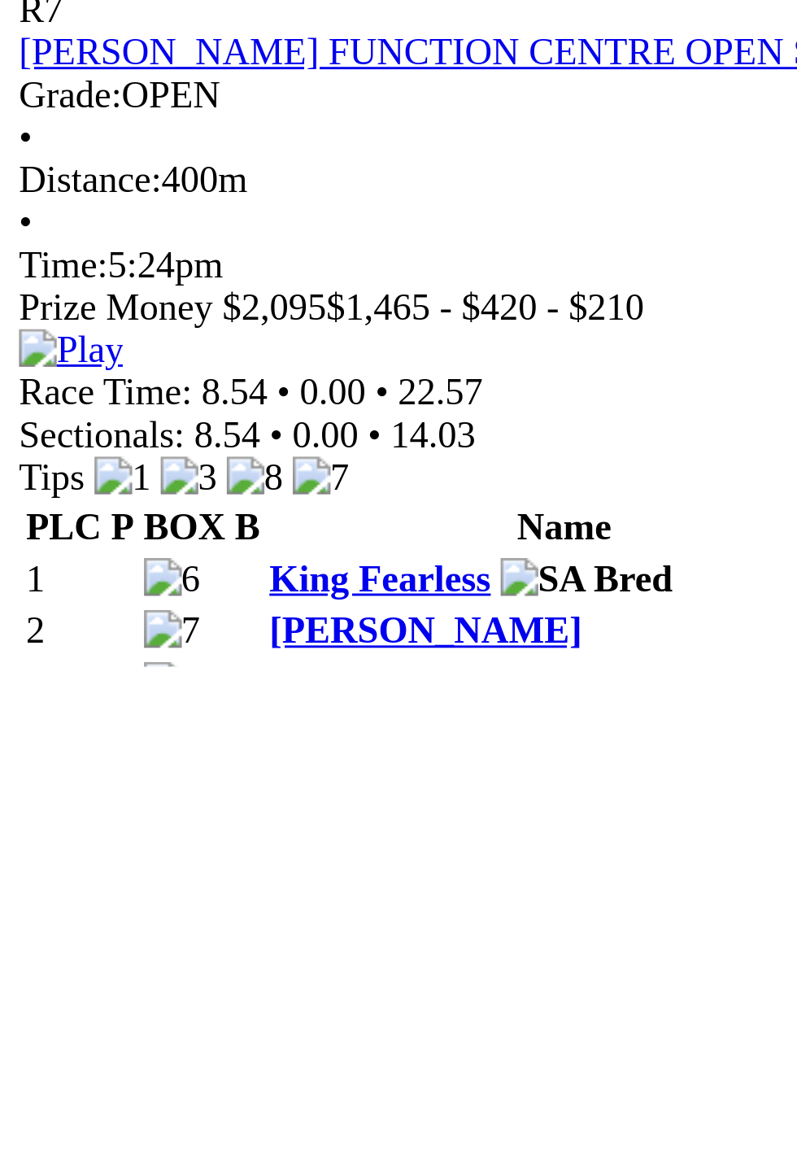
click at [124, 1155] on b "Boots" at bounding box center [108, 1179] width 31 height 14
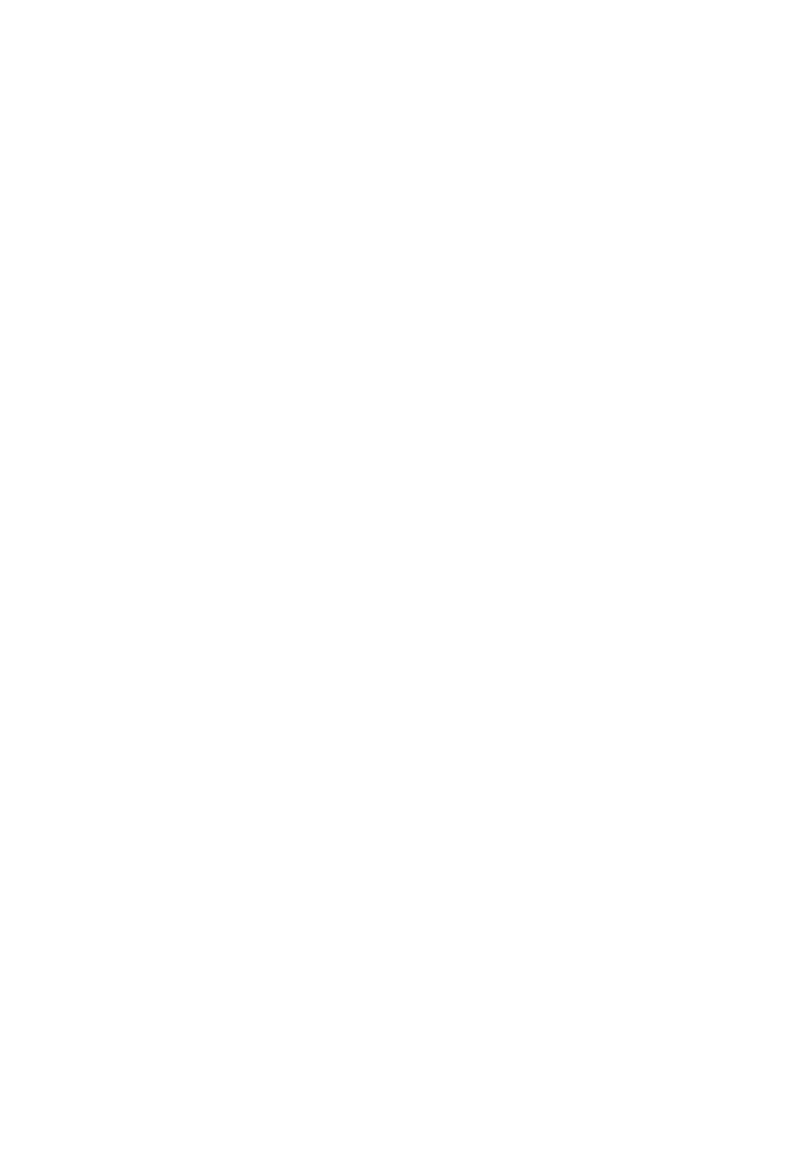
scroll to position [3542, 0]
